Goal: Transaction & Acquisition: Download file/media

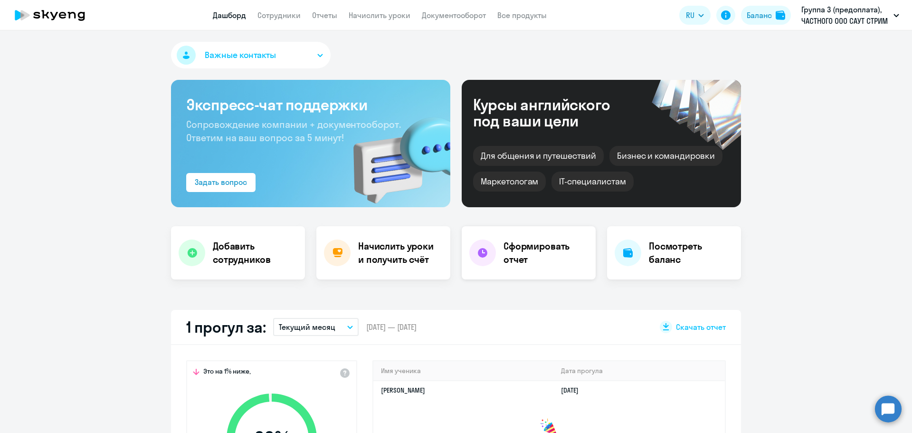
click at [523, 260] on h4 "Сформировать отчет" at bounding box center [546, 252] width 85 height 27
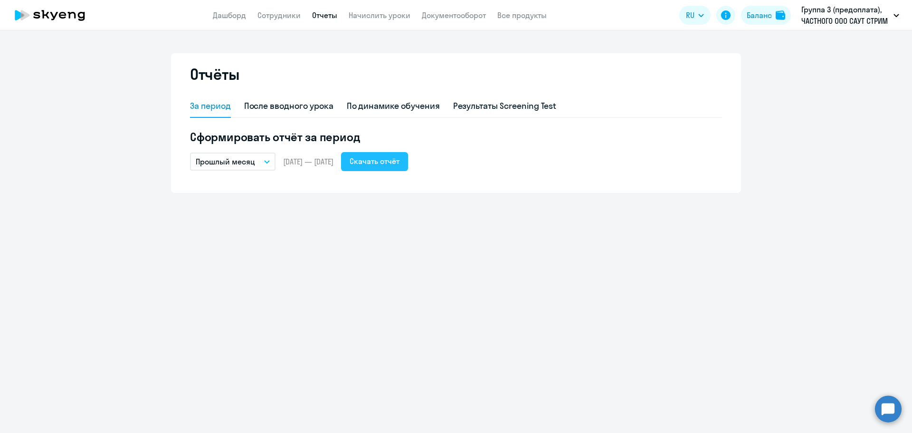
click at [391, 164] on div "Скачать отчёт" at bounding box center [375, 160] width 50 height 11
